Goal: Task Accomplishment & Management: Complete application form

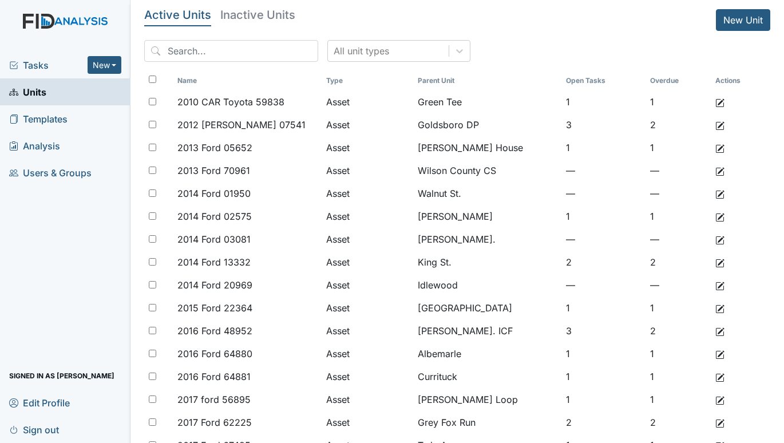
click at [42, 60] on span "Tasks" at bounding box center [48, 65] width 78 height 14
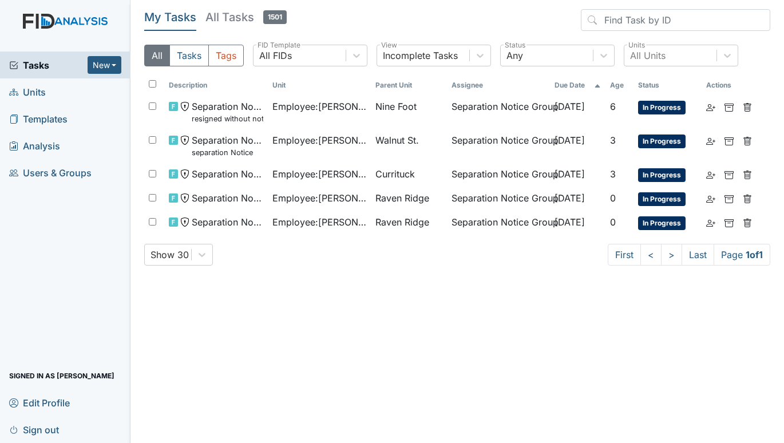
click at [30, 89] on span "Units" at bounding box center [27, 92] width 37 height 18
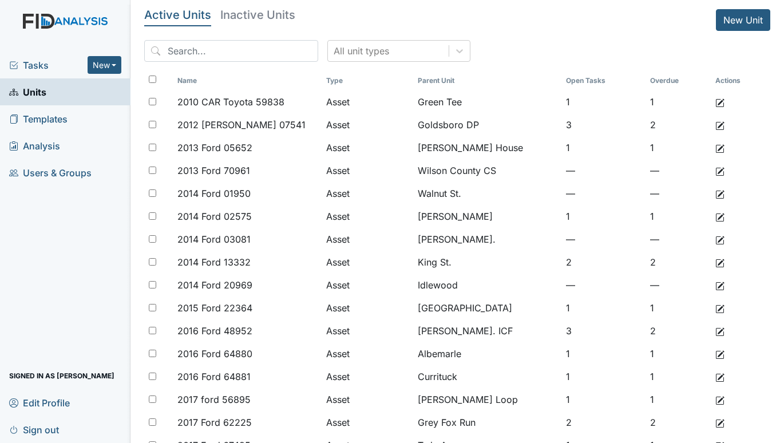
click at [38, 64] on span "Tasks" at bounding box center [48, 65] width 78 height 14
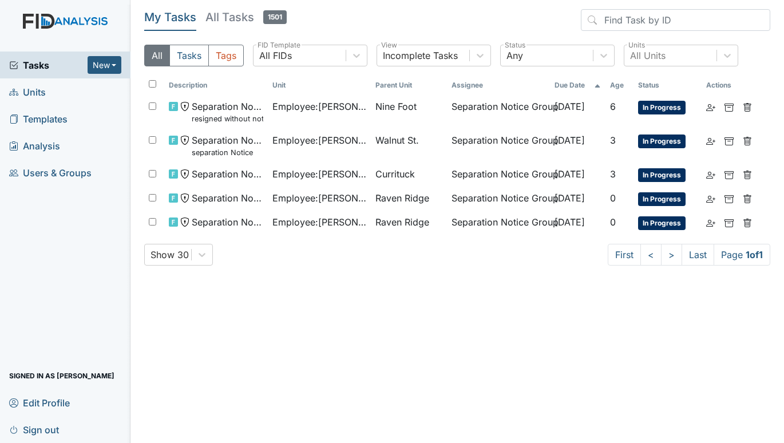
click at [40, 93] on span "Units" at bounding box center [27, 92] width 37 height 18
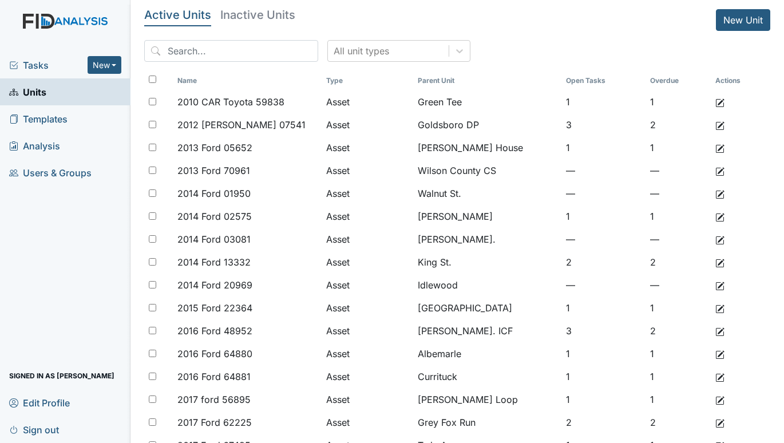
click at [40, 62] on span "Tasks" at bounding box center [48, 65] width 78 height 14
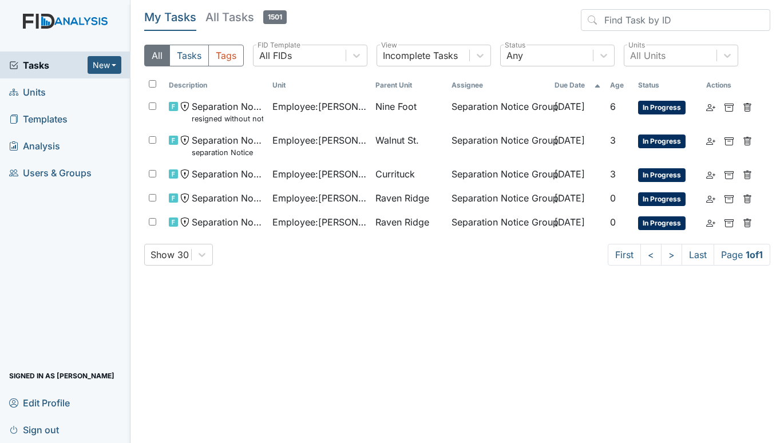
click at [30, 90] on span "Units" at bounding box center [27, 92] width 37 height 18
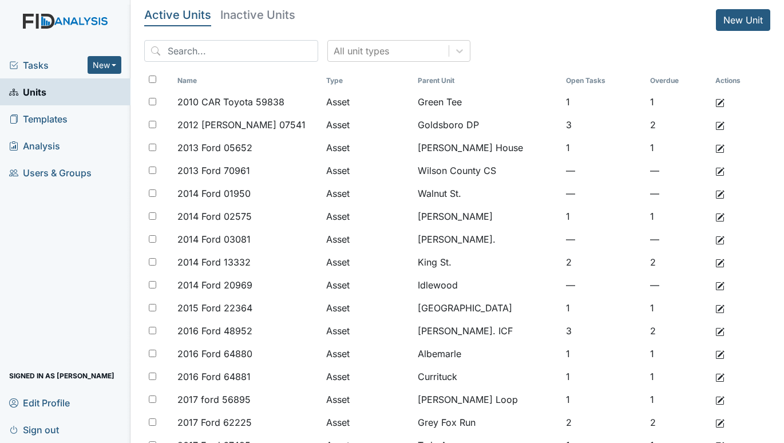
click at [42, 68] on span "Tasks" at bounding box center [48, 65] width 78 height 14
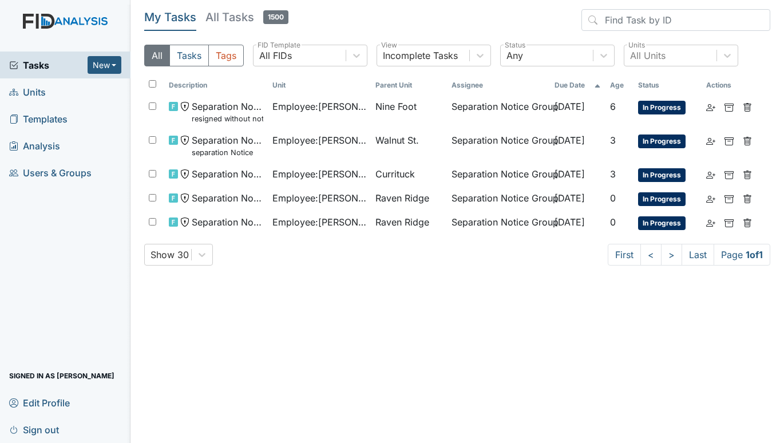
click at [23, 90] on span "Units" at bounding box center [27, 92] width 37 height 18
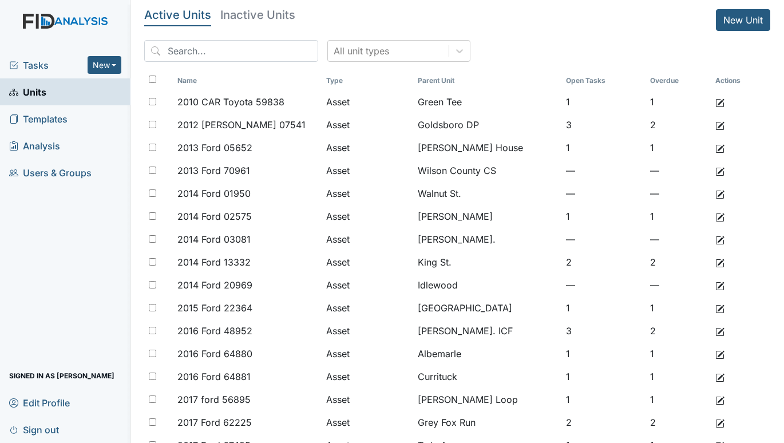
click at [39, 64] on span "Tasks" at bounding box center [48, 65] width 78 height 14
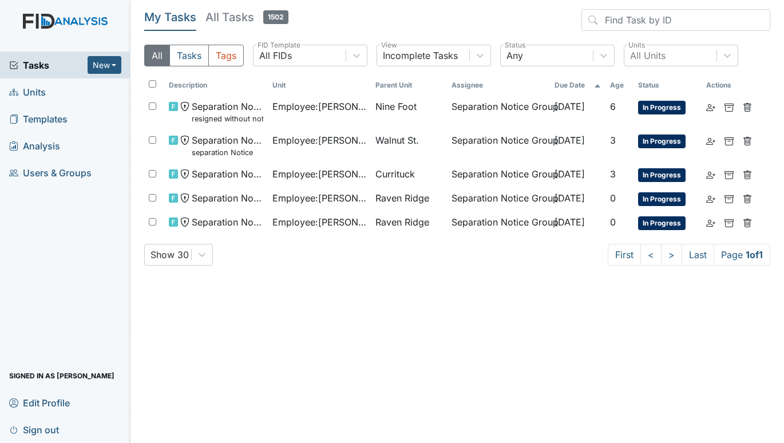
click at [33, 90] on span "Units" at bounding box center [27, 92] width 37 height 18
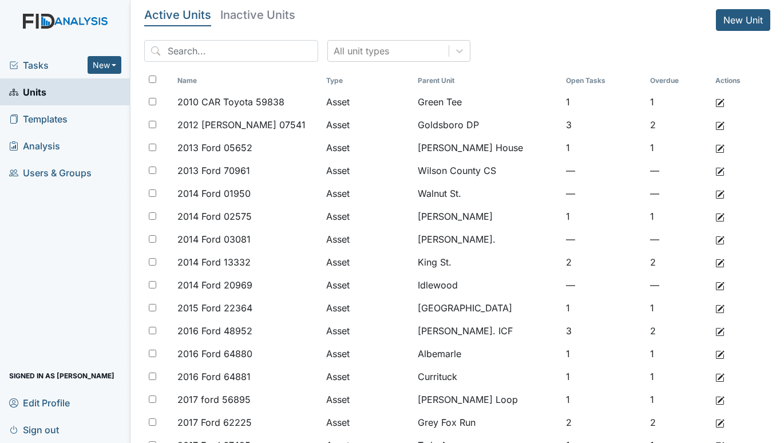
click at [38, 60] on span "Tasks" at bounding box center [48, 65] width 78 height 14
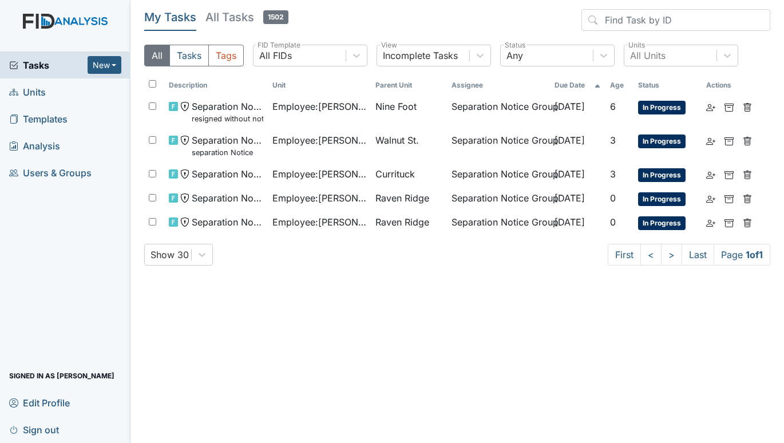
click at [22, 90] on span "Units" at bounding box center [27, 92] width 37 height 18
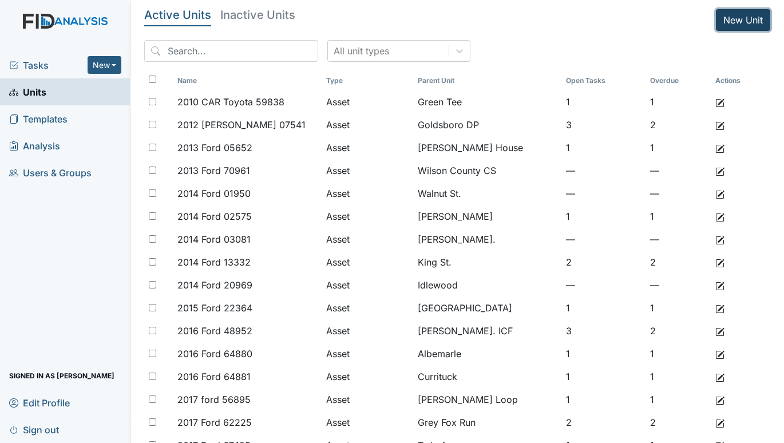
click at [726, 14] on link "New Unit" at bounding box center [743, 20] width 54 height 22
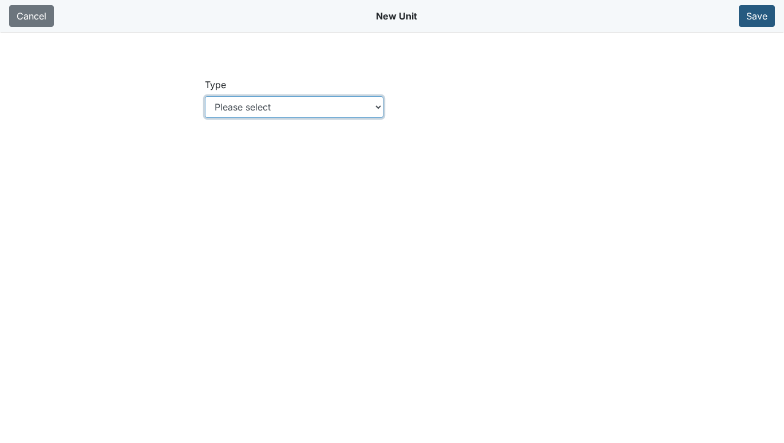
click at [383, 108] on select "Please select Location Location: Employee Location: Consumer Location: Asset Lo…" at bounding box center [294, 107] width 179 height 22
select select "c73a534c-0e54-49e9-a002-c9fa01df8b69"
click at [205, 96] on select "Please select Location Location: Employee Location: Consumer Location: Asset Lo…" at bounding box center [294, 107] width 179 height 22
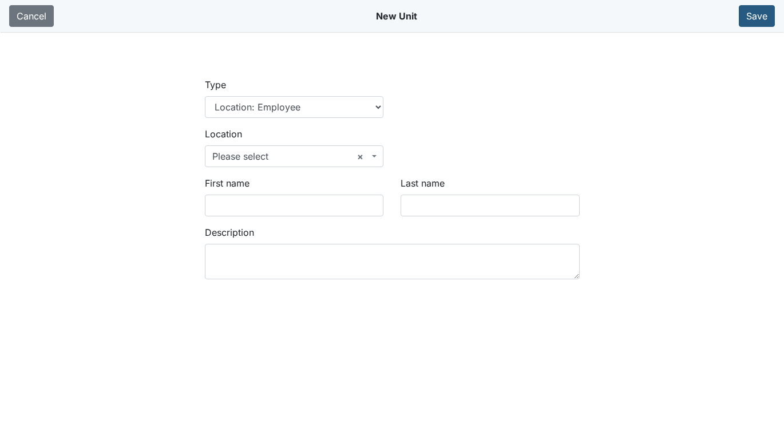
click at [379, 155] on span "× Please select" at bounding box center [294, 156] width 179 height 22
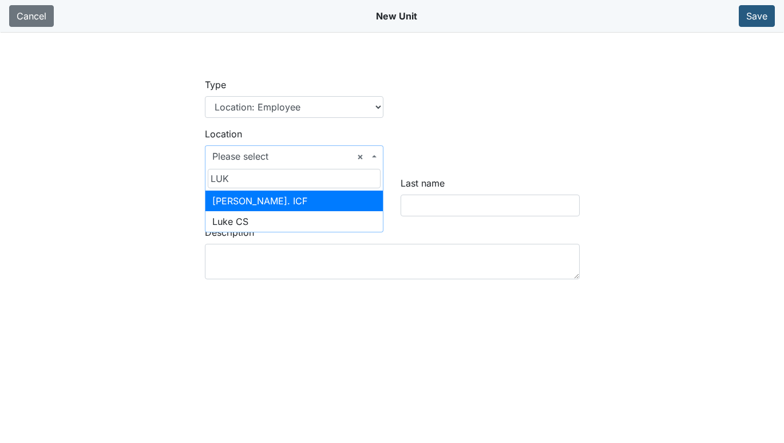
type input "LUK"
select select "3dbd89f6-27dd-4452-bd02-9eacf61e0473"
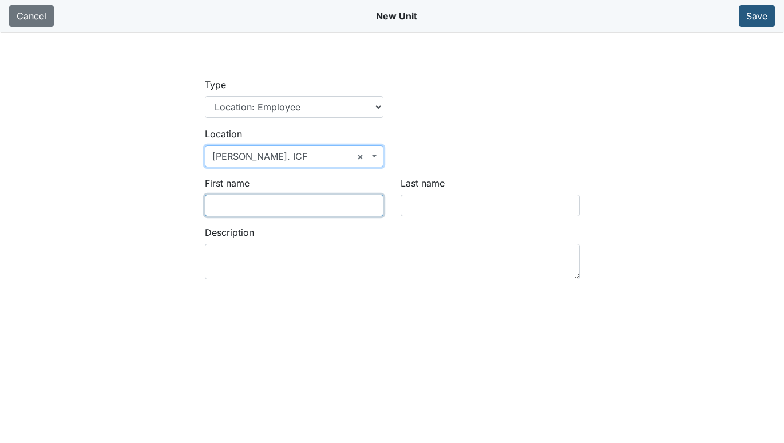
click at [273, 206] on input "First name" at bounding box center [294, 206] width 179 height 22
type input "Adrienne"
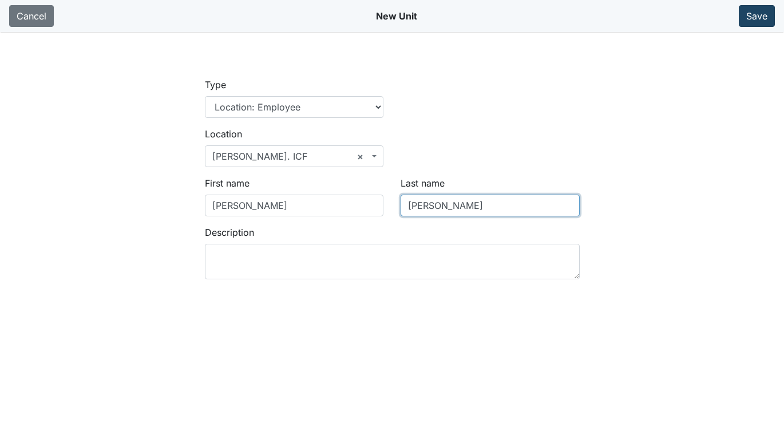
type input "James"
click at [754, 15] on button "Save" at bounding box center [757, 16] width 36 height 22
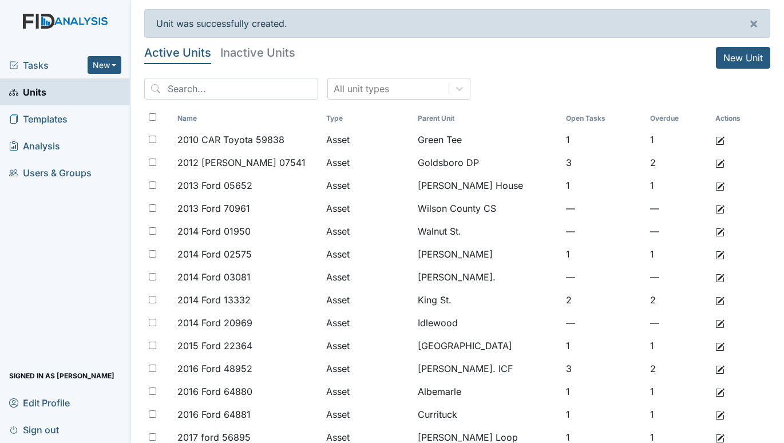
click at [42, 60] on span "Tasks" at bounding box center [48, 65] width 78 height 14
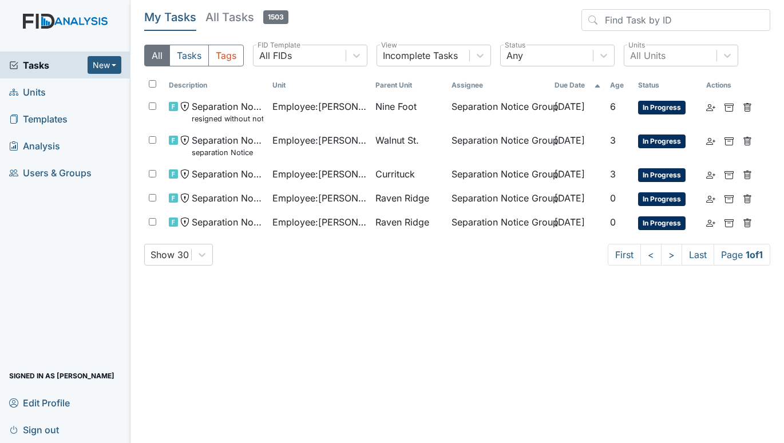
click at [36, 88] on span "Units" at bounding box center [27, 92] width 37 height 18
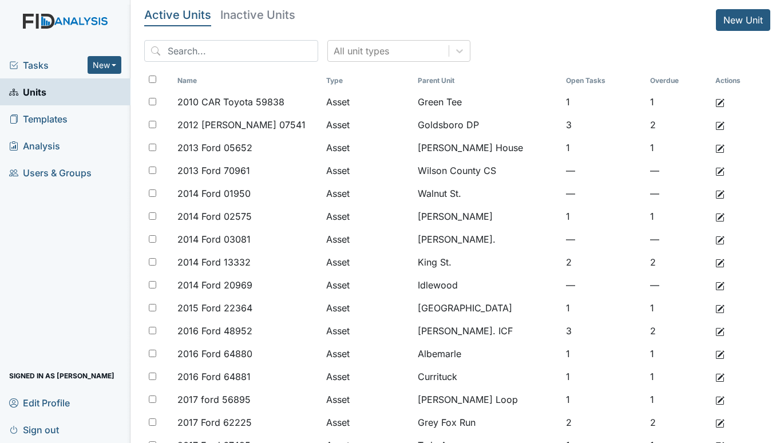
click at [28, 58] on span "Tasks" at bounding box center [48, 65] width 78 height 14
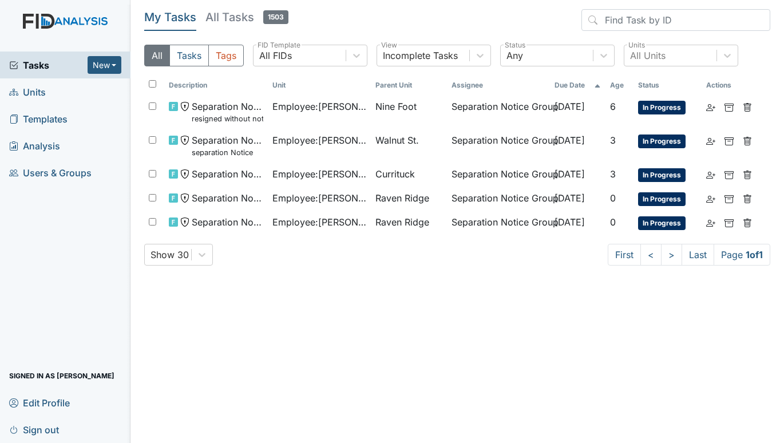
click at [40, 86] on span "Units" at bounding box center [27, 92] width 37 height 18
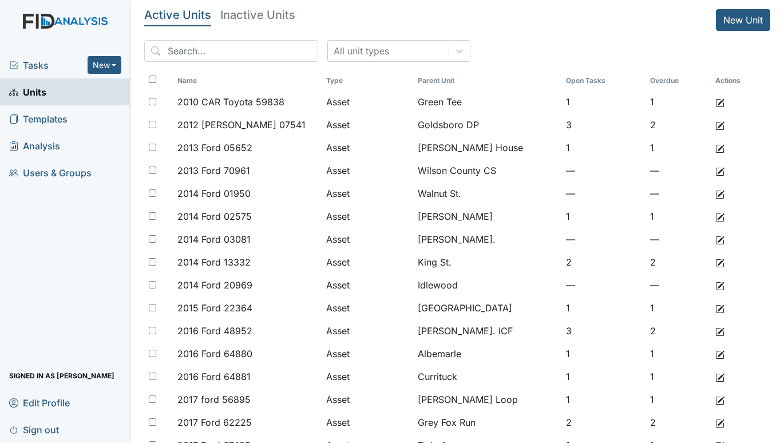
click at [42, 58] on span "Tasks" at bounding box center [48, 65] width 78 height 14
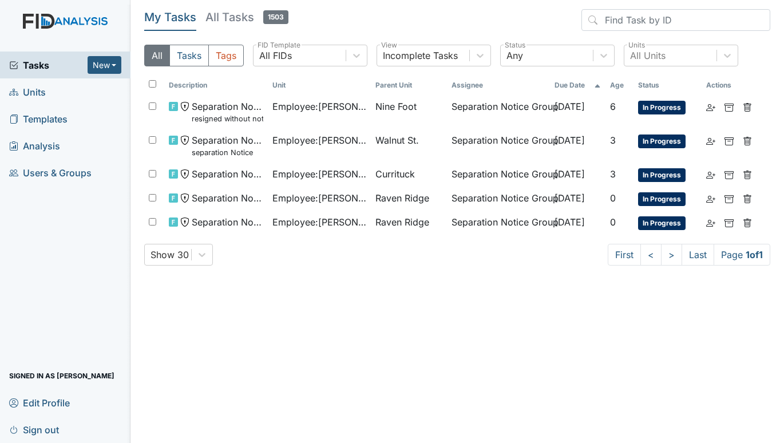
click at [25, 85] on span "Units" at bounding box center [27, 92] width 37 height 18
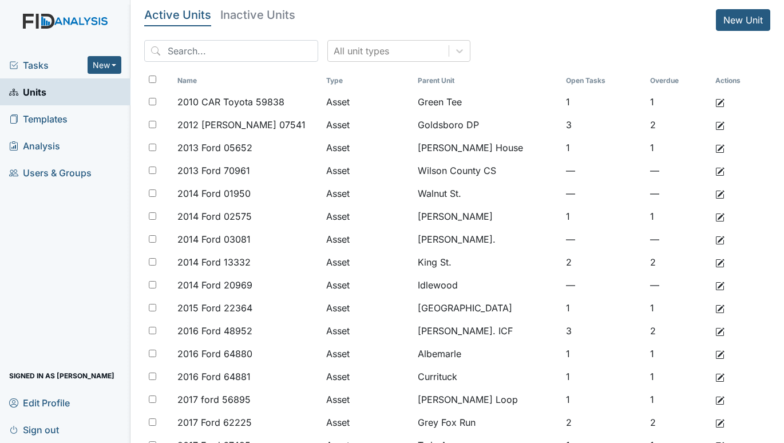
click at [33, 65] on span "Tasks" at bounding box center [48, 65] width 78 height 14
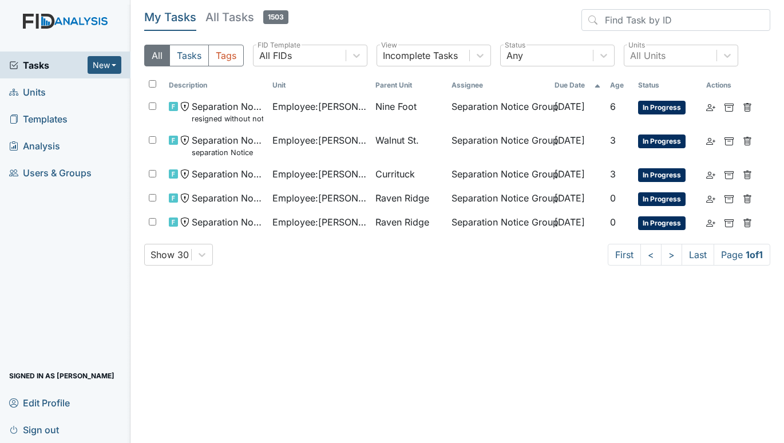
click at [16, 89] on icon at bounding box center [13, 92] width 9 height 9
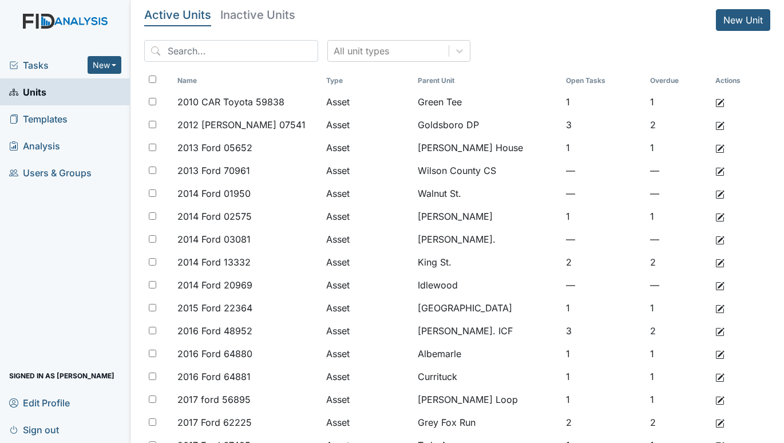
click at [36, 63] on span "Tasks" at bounding box center [48, 65] width 78 height 14
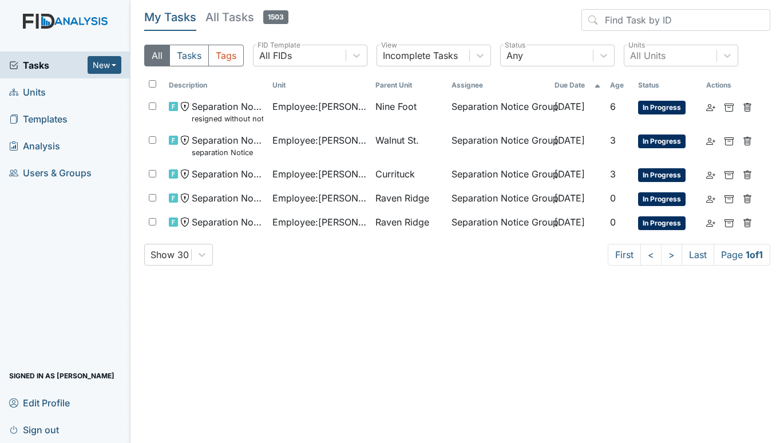
click at [26, 90] on span "Units" at bounding box center [27, 92] width 37 height 18
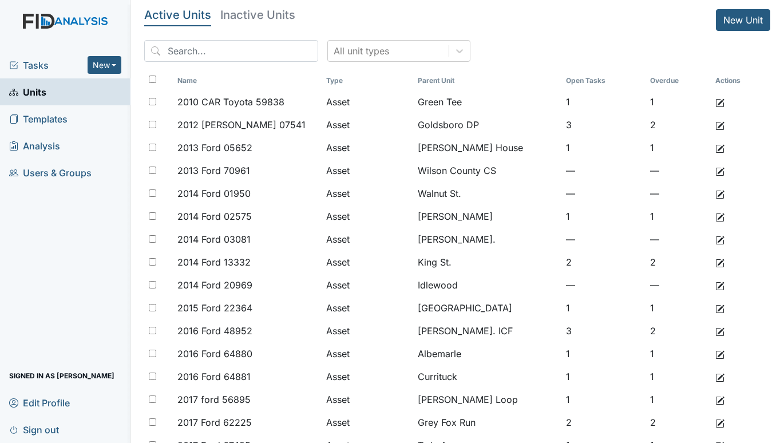
click at [42, 61] on span "Tasks" at bounding box center [48, 65] width 78 height 14
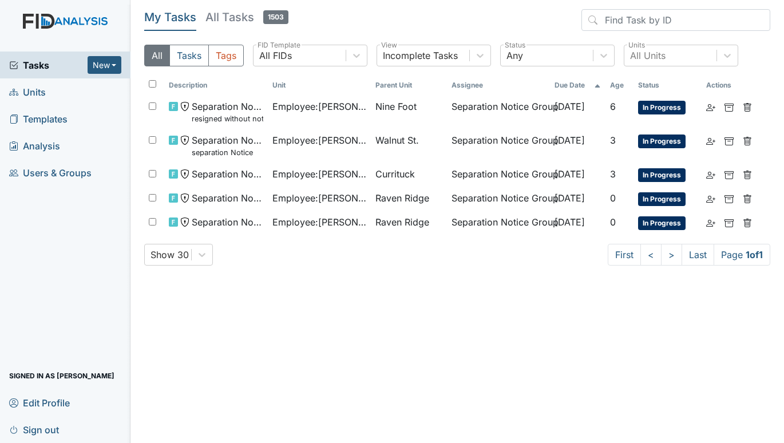
click at [28, 89] on span "Units" at bounding box center [27, 92] width 37 height 18
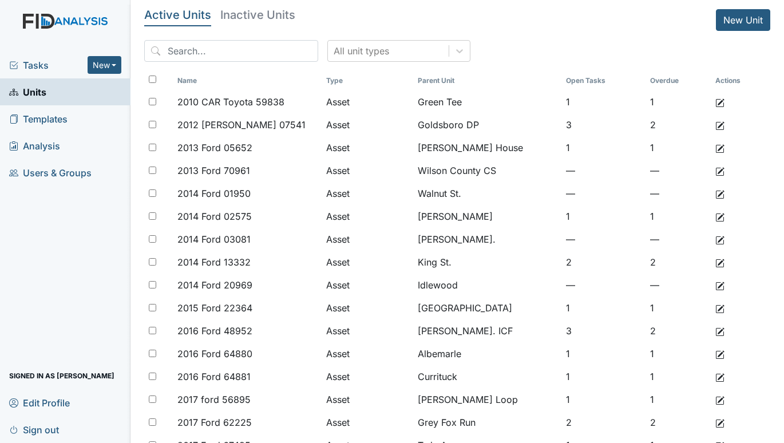
click at [39, 61] on span "Tasks" at bounding box center [48, 65] width 78 height 14
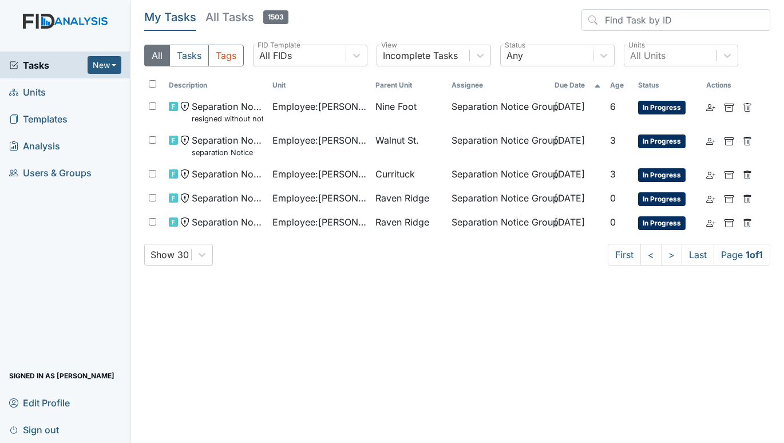
click at [29, 93] on span "Units" at bounding box center [27, 92] width 37 height 18
